Goal: Task Accomplishment & Management: Use online tool/utility

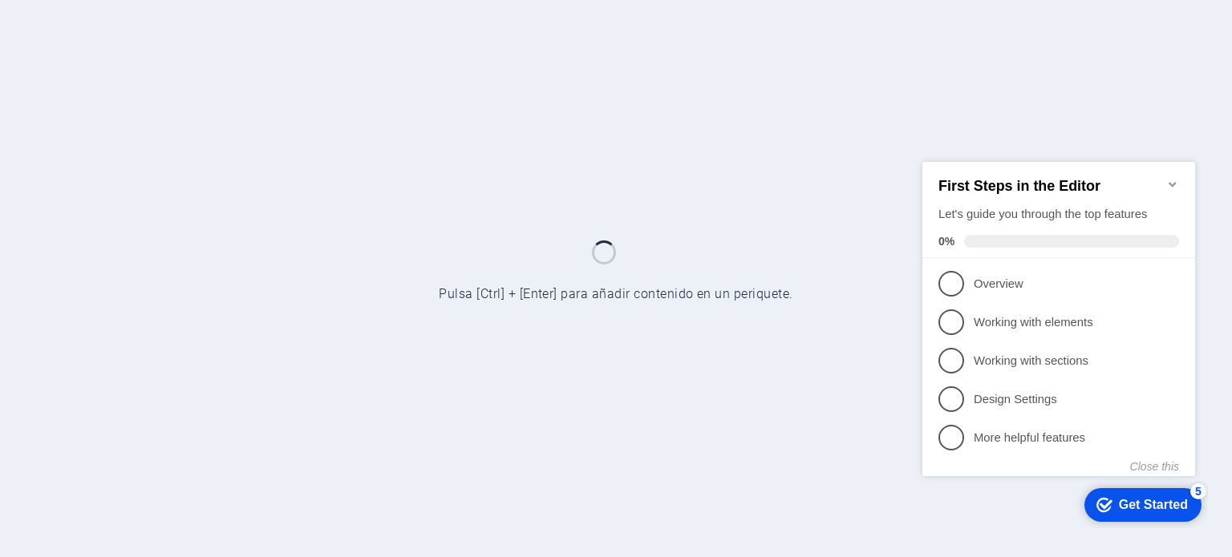
click at [1175, 177] on icon "Minimize checklist" at bounding box center [1172, 183] width 13 height 13
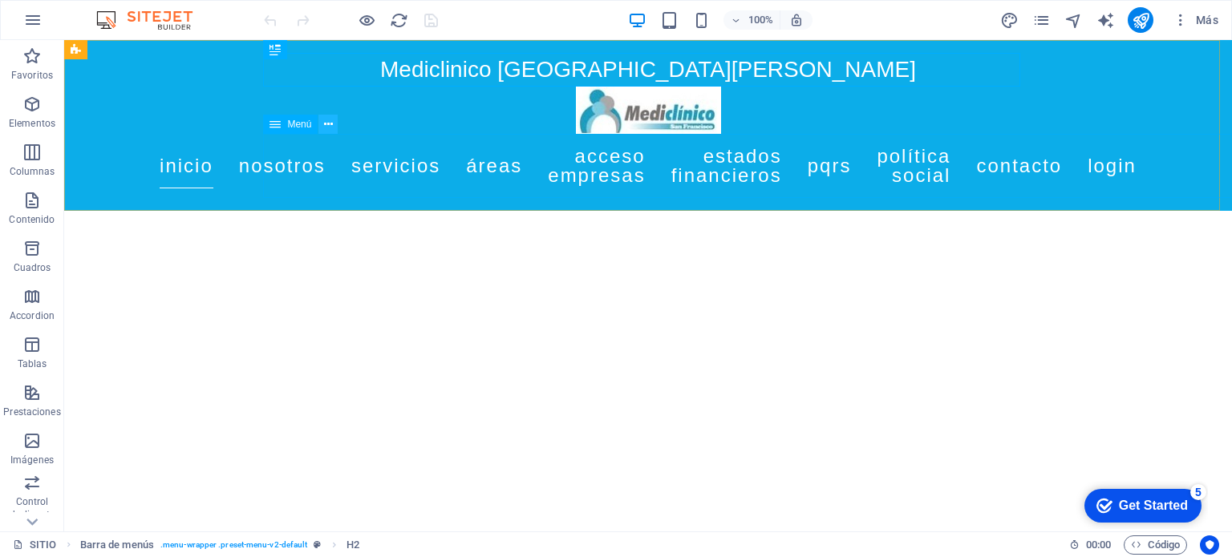
click at [334, 122] on button at bounding box center [327, 124] width 19 height 19
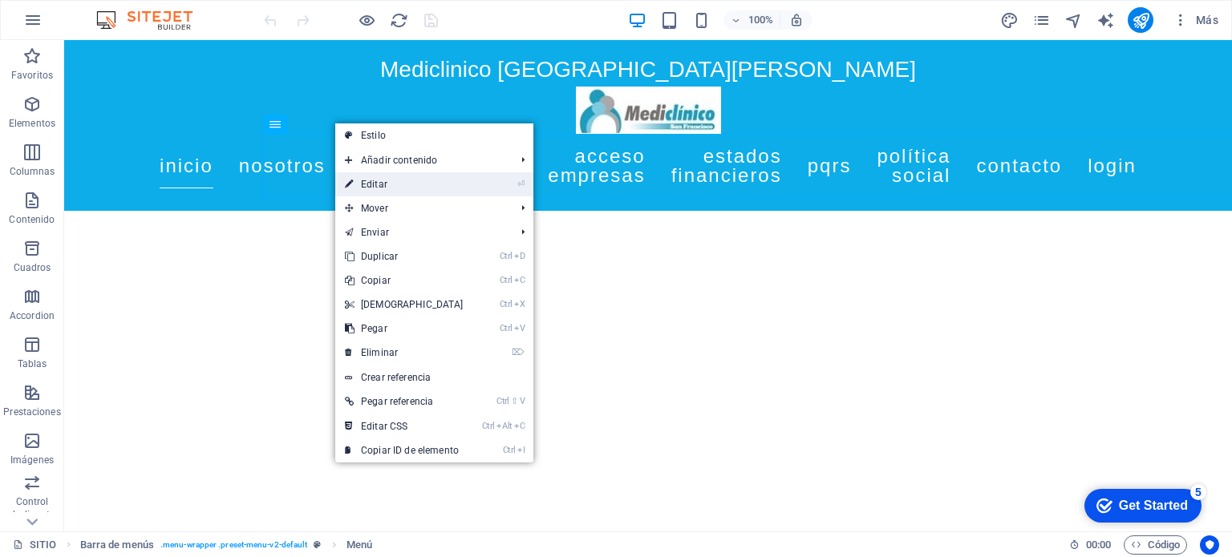
click at [367, 180] on link "⏎ Editar" at bounding box center [404, 184] width 138 height 24
select select
select select "2"
select select
select select "external"
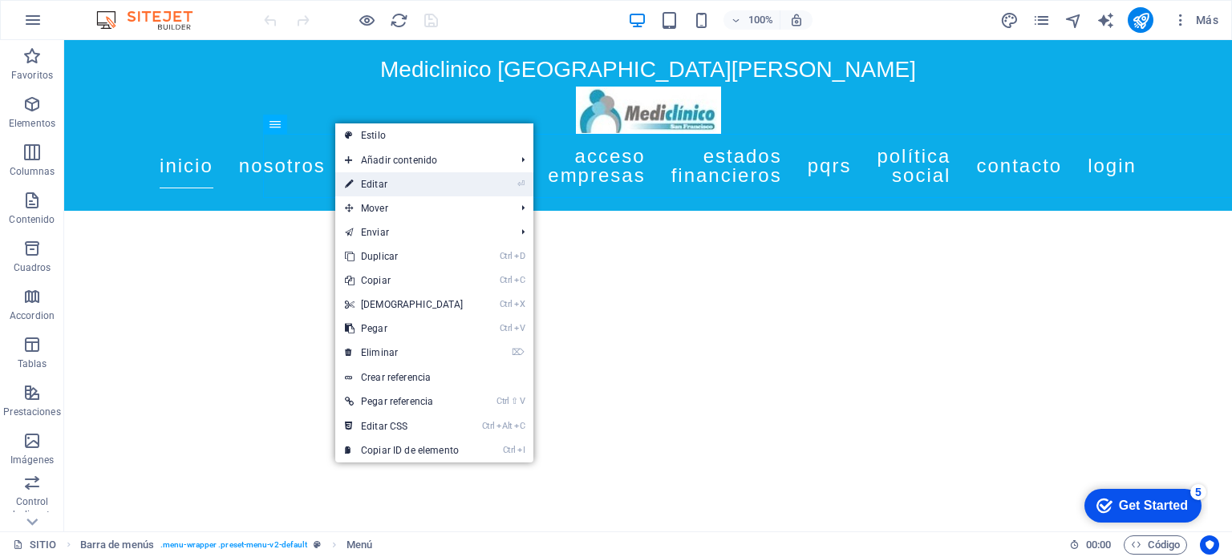
select select
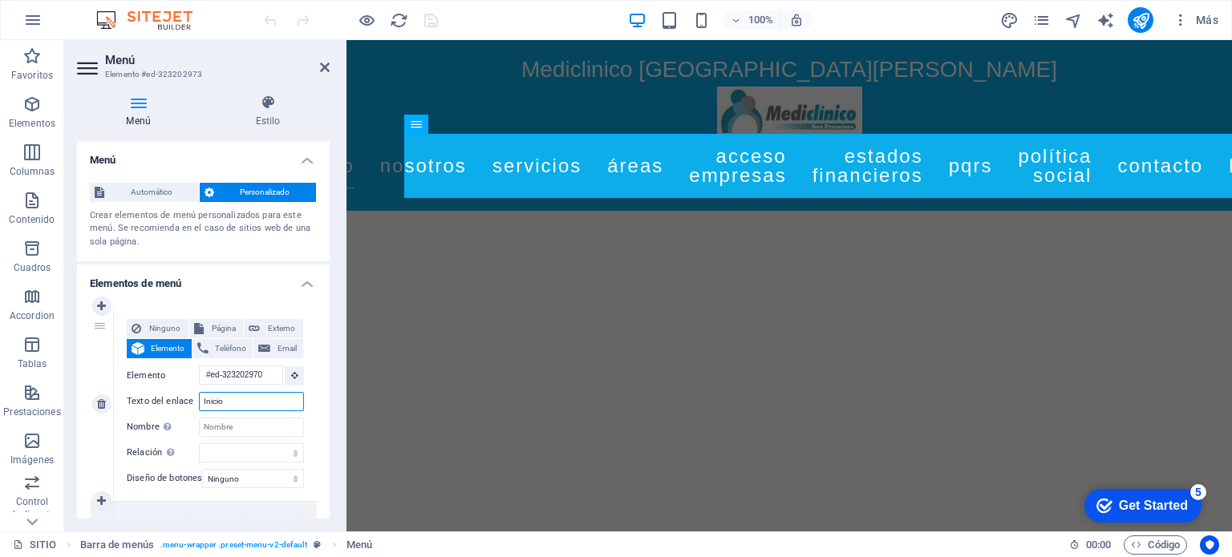
click at [273, 402] on input "Inicio" at bounding box center [251, 401] width 105 height 19
click at [1007, 25] on icon "design" at bounding box center [1009, 20] width 18 height 18
select select "px"
select select "400"
select select "px"
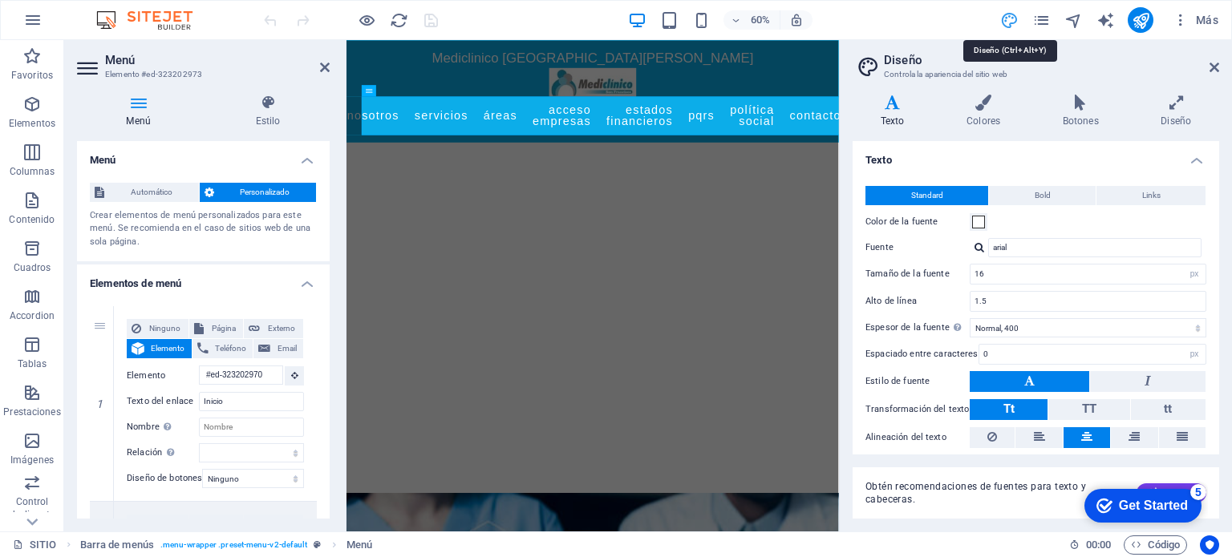
click at [1007, 25] on icon "design" at bounding box center [1009, 20] width 18 height 18
click at [397, 87] on button at bounding box center [400, 90] width 11 height 11
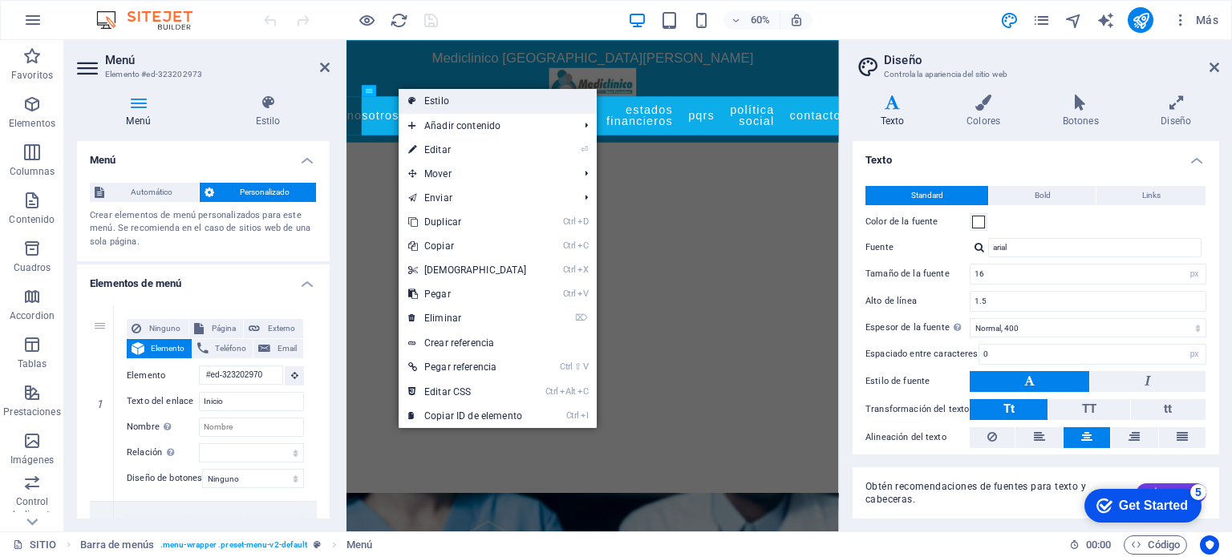
click at [448, 101] on link "Estilo" at bounding box center [498, 101] width 198 height 24
select select "rem"
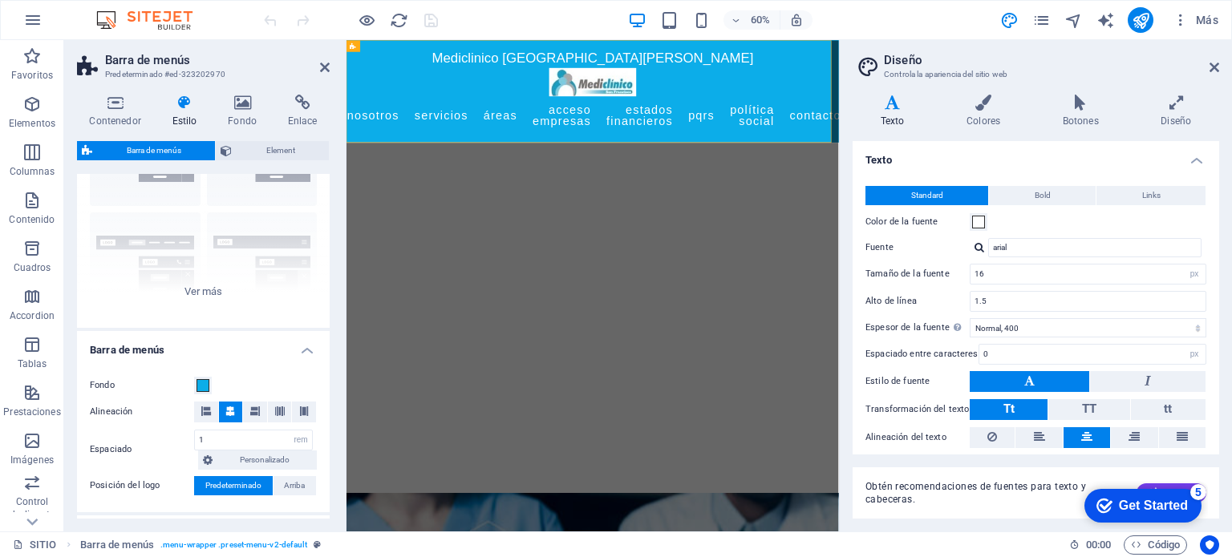
scroll to position [119, 0]
click at [201, 283] on div "Borde Centrado Predeterminado Fijo Loki Desencadenador Ancho XXL" at bounding box center [203, 204] width 253 height 241
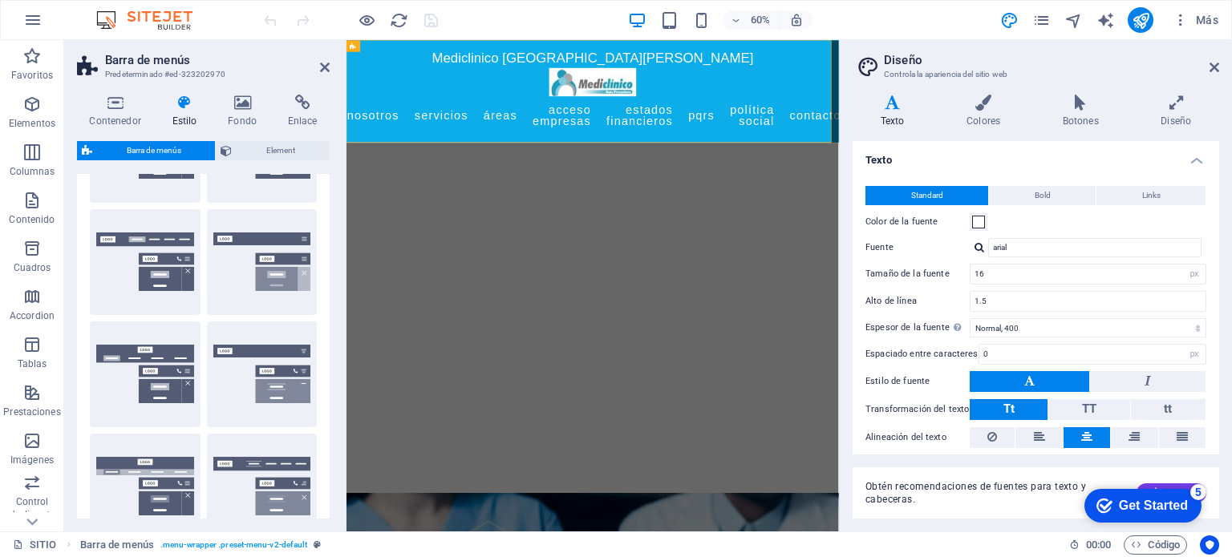
drag, startPoint x: 325, startPoint y: 230, endPoint x: 325, endPoint y: 250, distance: 20.0
click at [325, 250] on div "Borde Centrado Predeterminado Fijo Loki Desencadenador Ancho XXL" at bounding box center [203, 318] width 253 height 468
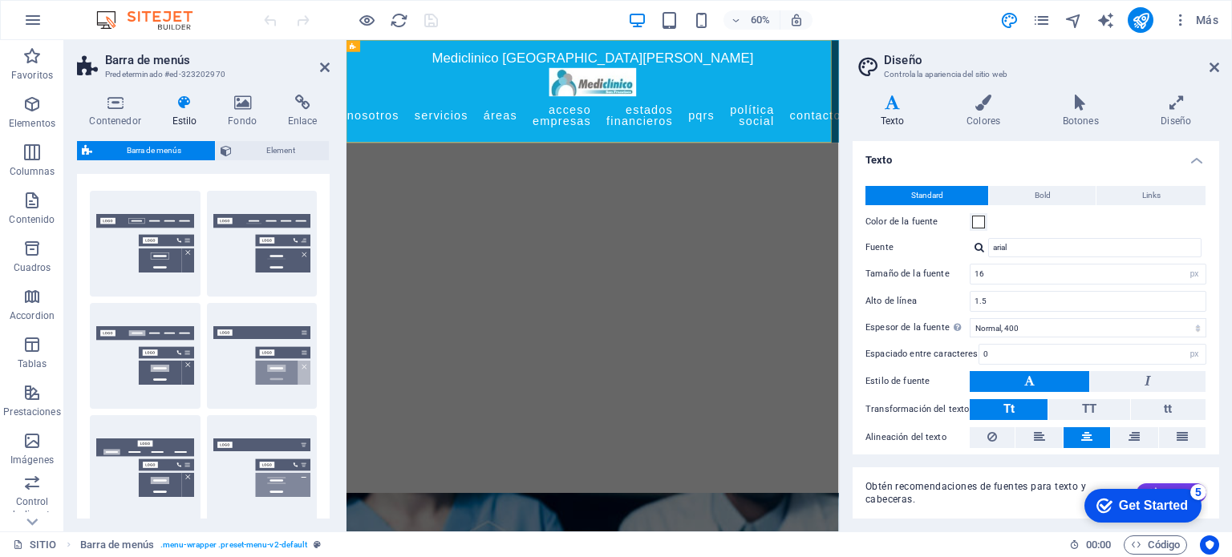
scroll to position [0, 0]
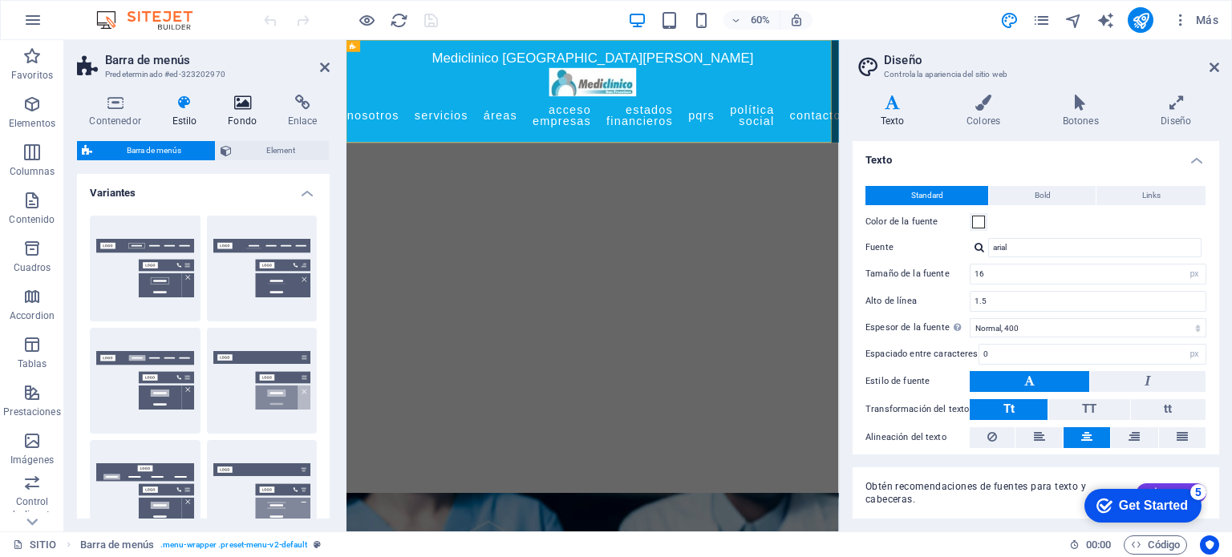
click at [249, 119] on h4 "Fondo" at bounding box center [246, 112] width 60 height 34
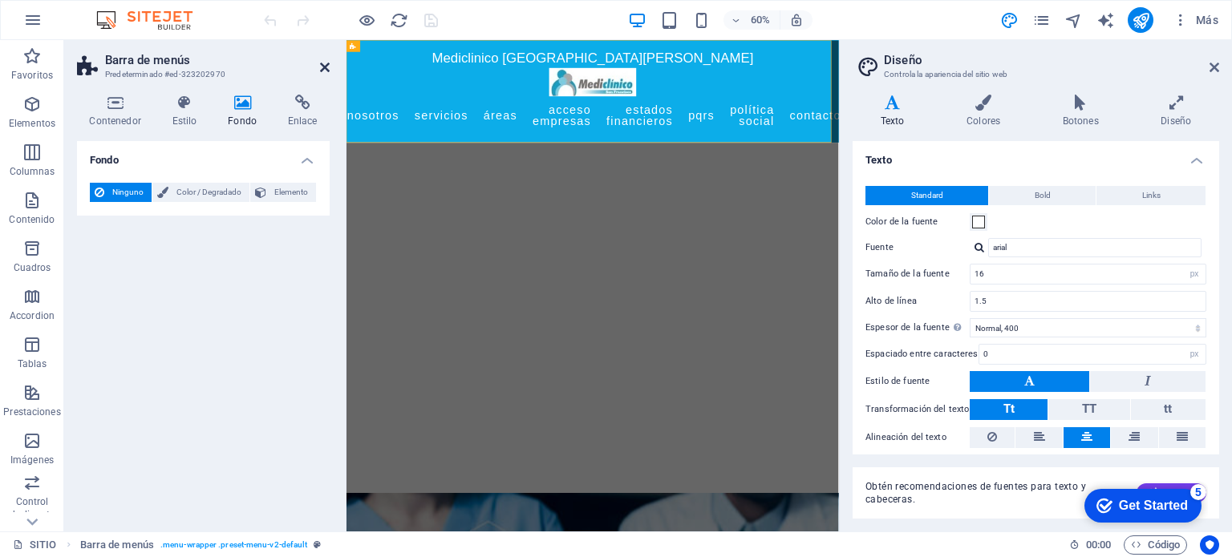
click at [323, 67] on icon at bounding box center [325, 67] width 10 height 13
